Goal: Task Accomplishment & Management: Manage account settings

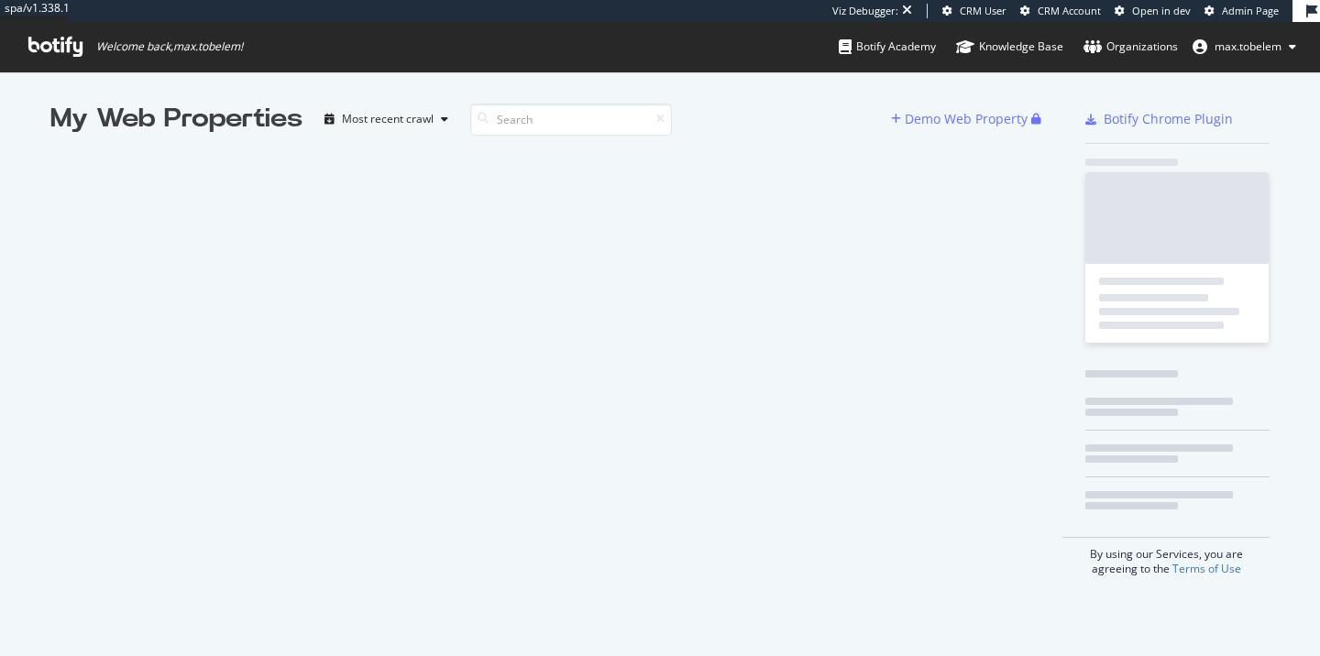
scroll to position [656, 1320]
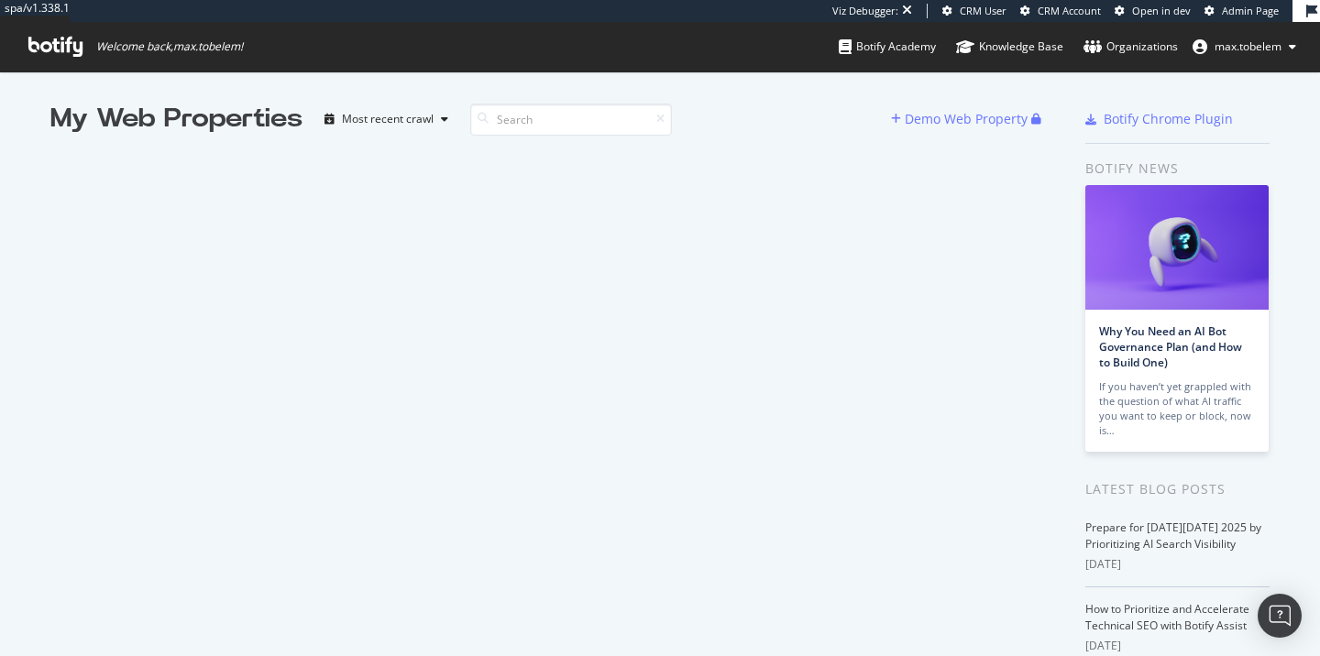
click at [1265, 47] on span "max.tobelem" at bounding box center [1247, 46] width 67 height 16
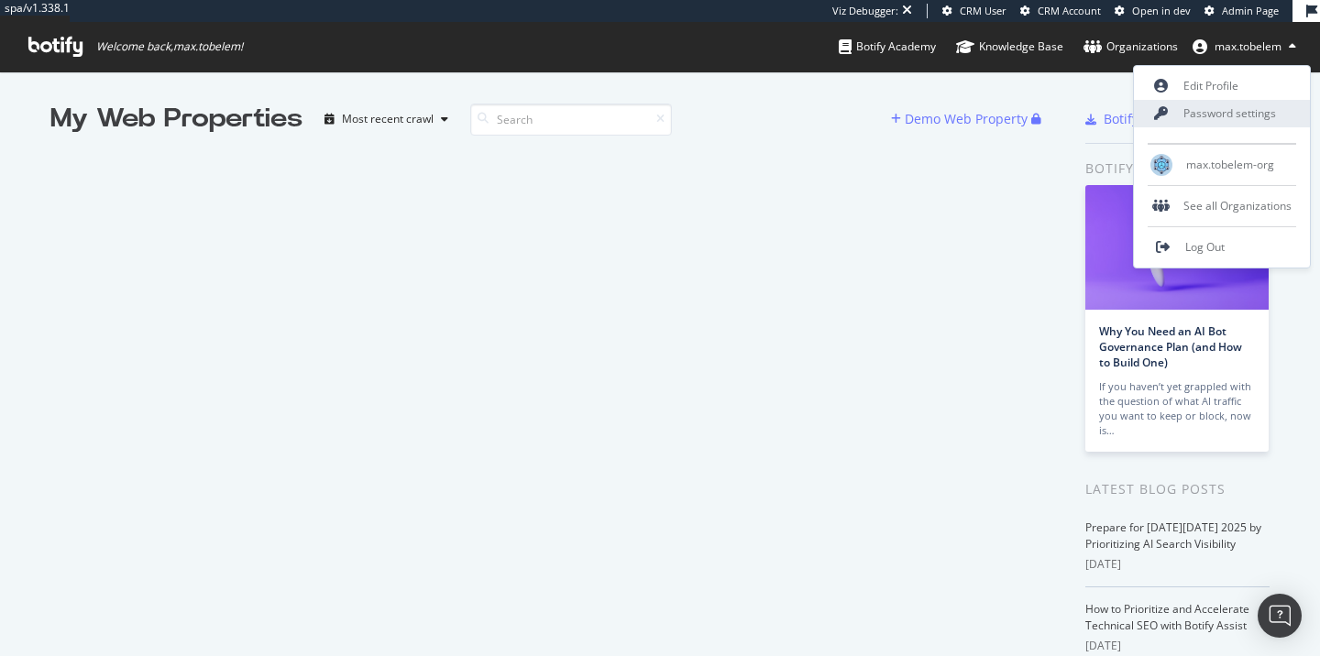
click at [1232, 110] on link "Password settings" at bounding box center [1222, 113] width 176 height 27
click at [1227, 94] on link "Edit Profile" at bounding box center [1222, 85] width 176 height 27
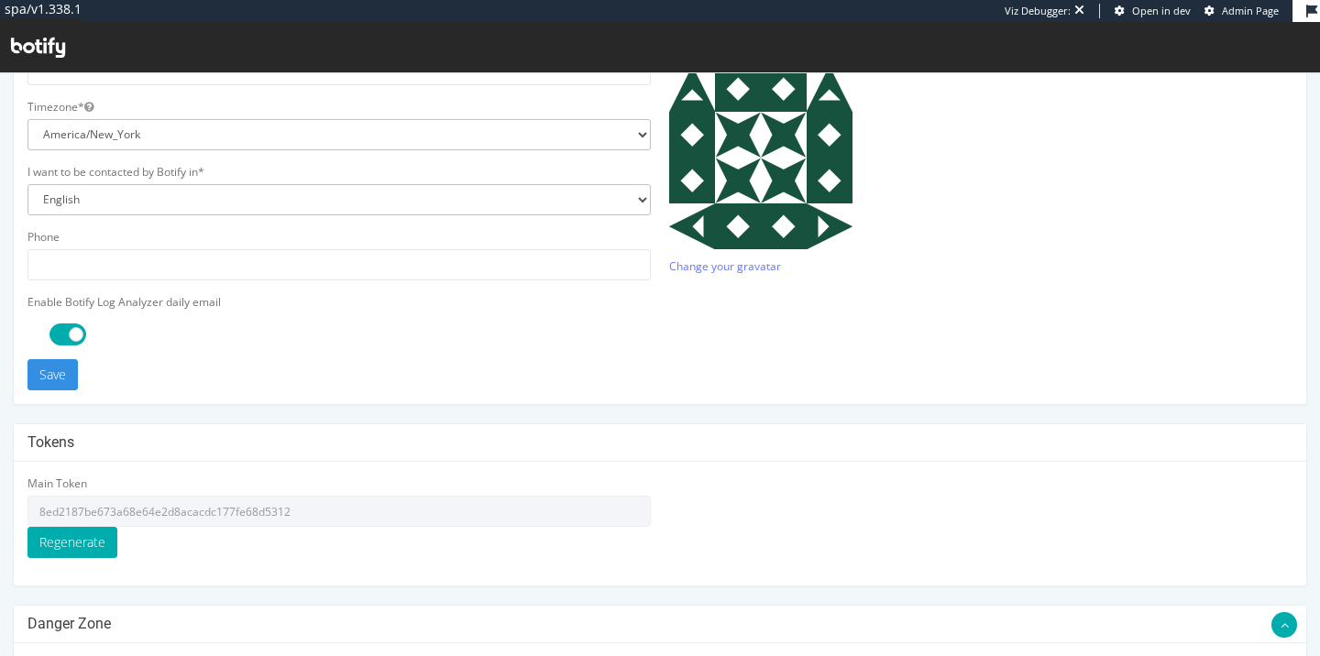
scroll to position [506, 0]
drag, startPoint x: 299, startPoint y: 510, endPoint x: 34, endPoint y: 510, distance: 264.9
click at [34, 510] on input "8ed2187be673a68e64e2d8acacdc177fe68d5312" at bounding box center [338, 510] width 623 height 31
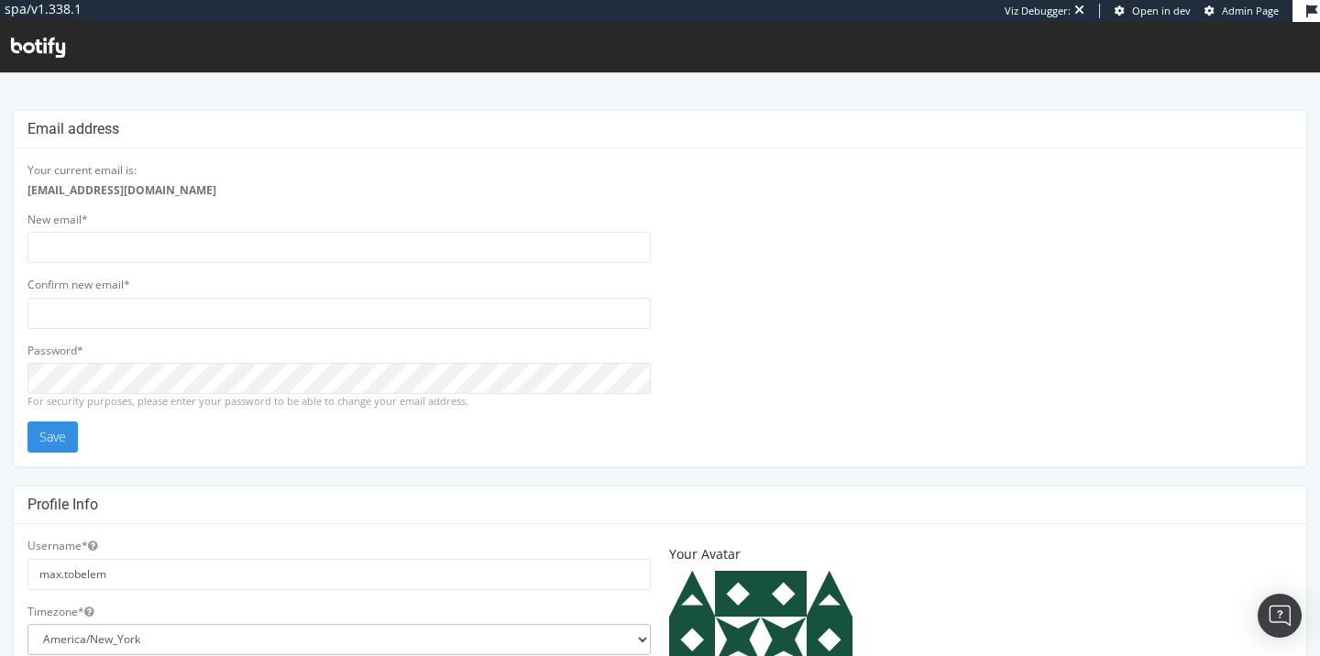
scroll to position [0, 0]
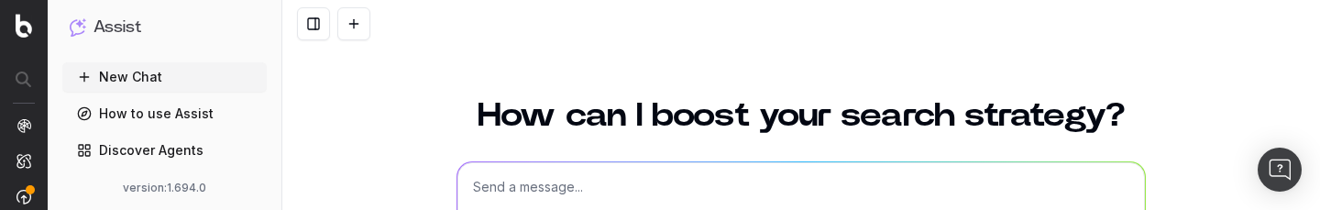
scroll to position [501, 0]
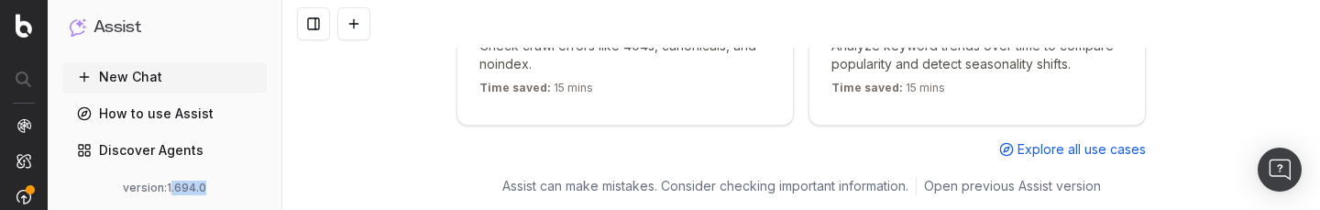
drag, startPoint x: 172, startPoint y: 193, endPoint x: 206, endPoint y: 189, distance: 34.2
click at [206, 189] on div "version: 1.694.0" at bounding box center [165, 188] width 190 height 15
